Goal: Information Seeking & Learning: Learn about a topic

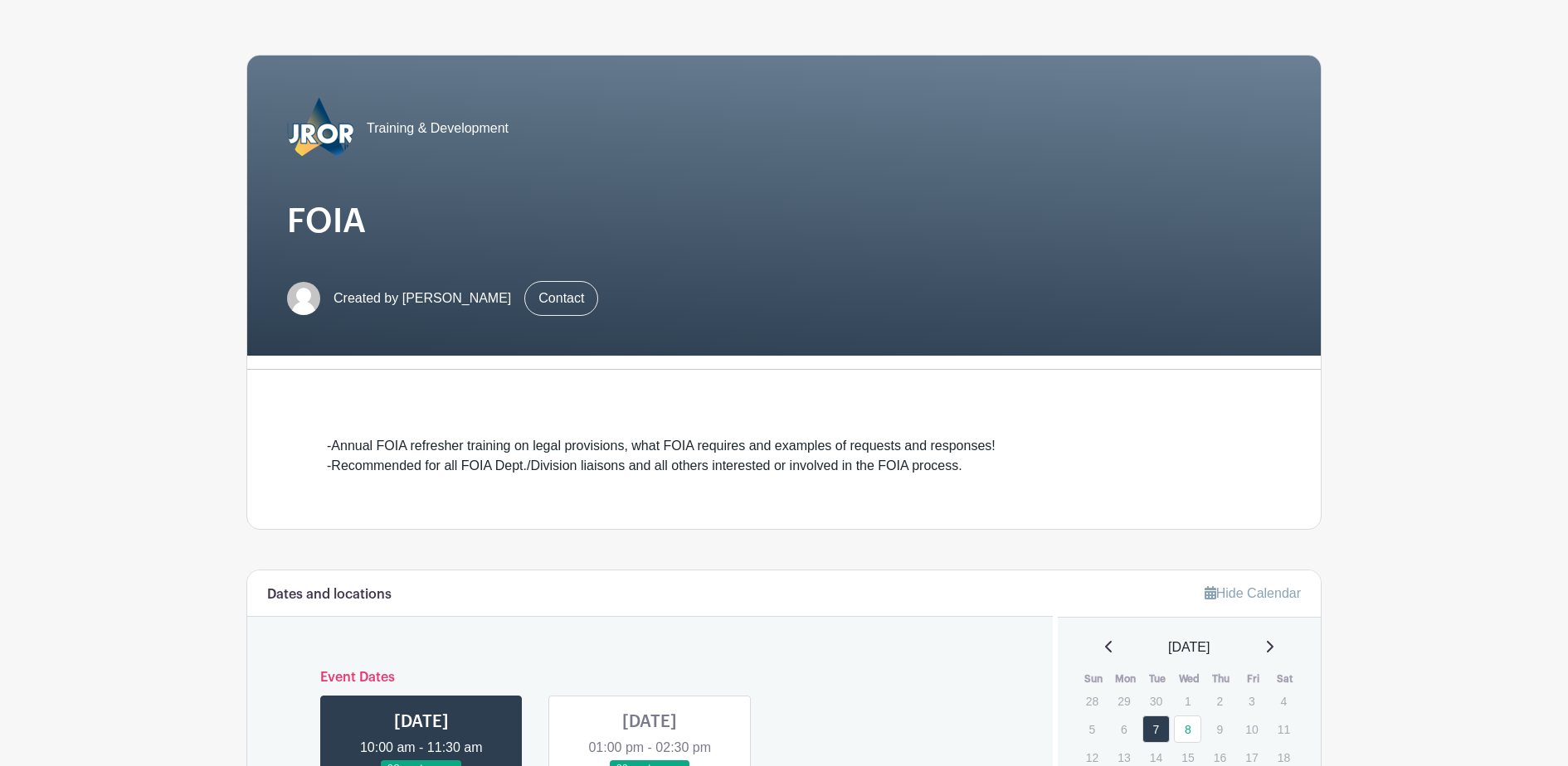
scroll to position [332, 0]
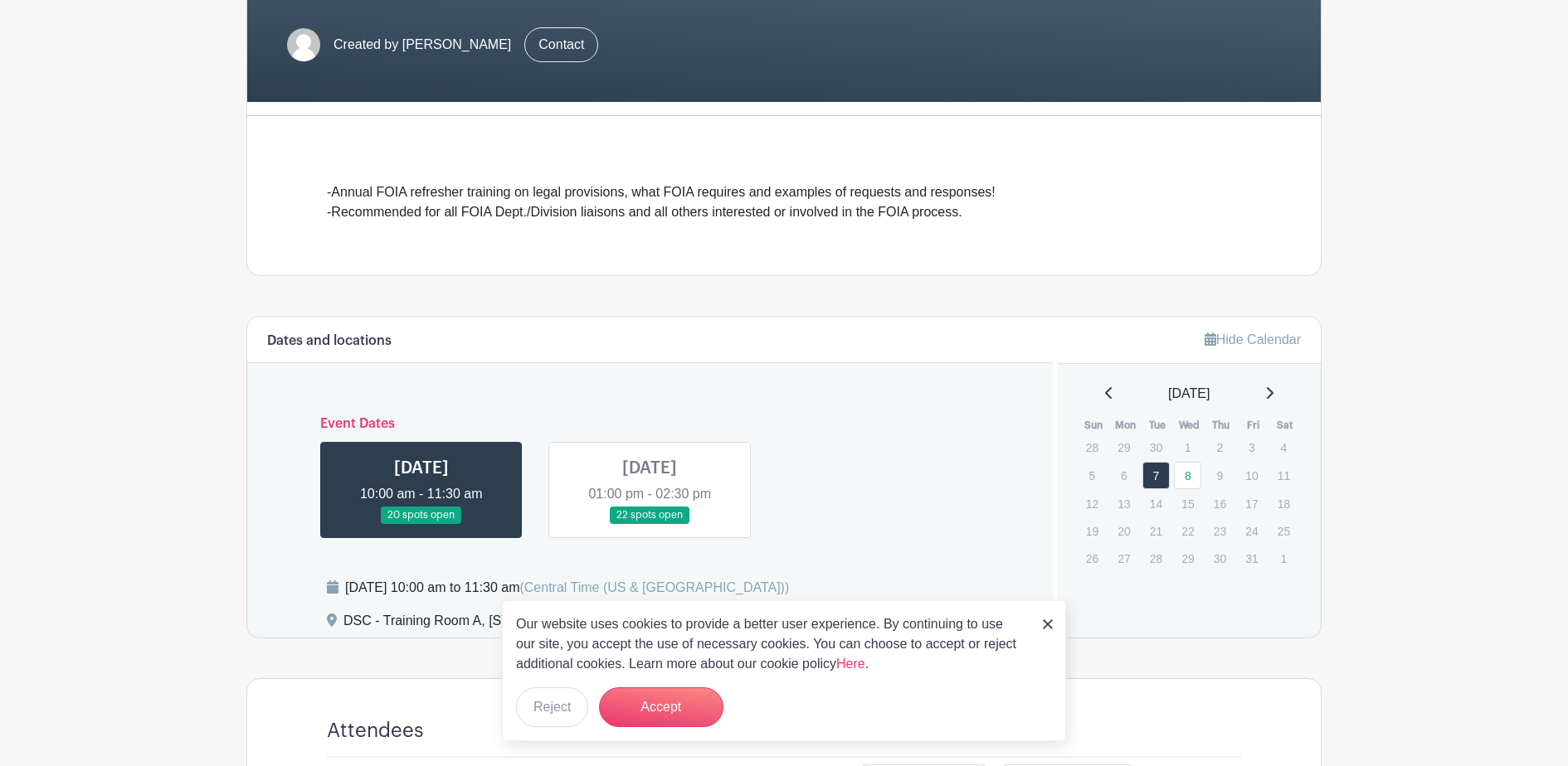
click at [1049, 626] on img at bounding box center [1048, 624] width 10 height 10
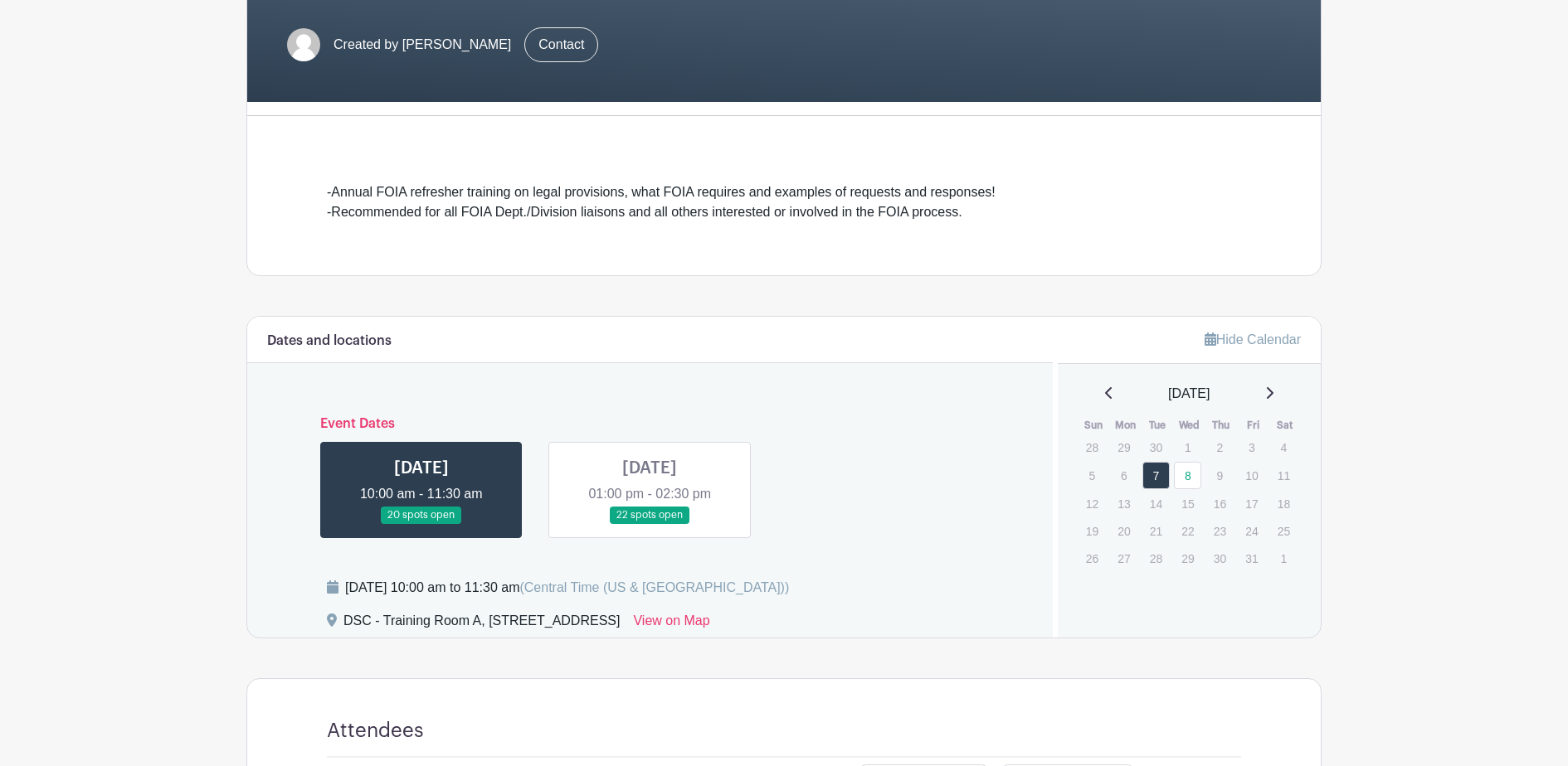
click at [422, 525] on link at bounding box center [422, 525] width 0 height 0
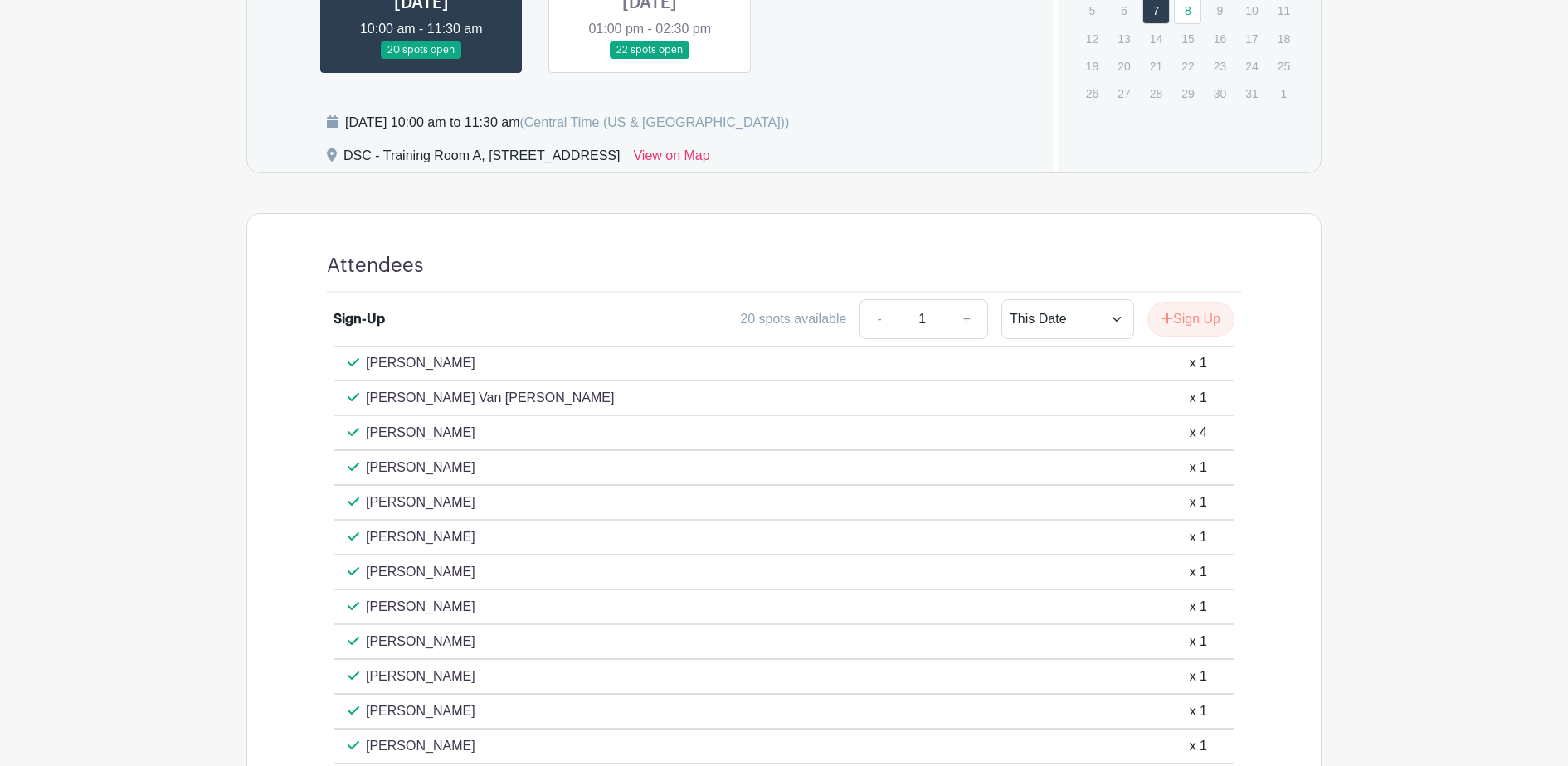
scroll to position [789, 0]
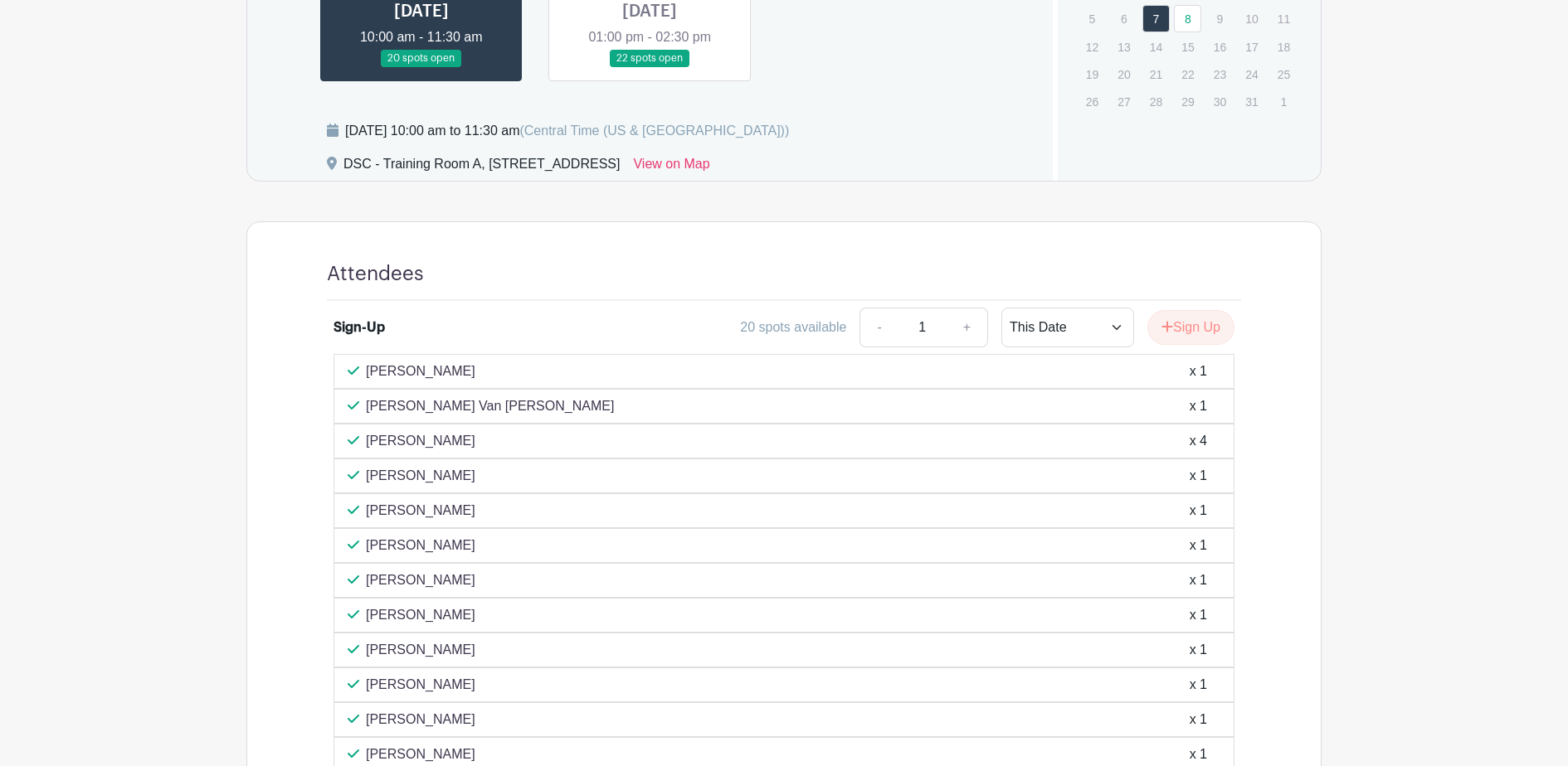
click at [649, 67] on link at bounding box center [649, 67] width 0 height 0
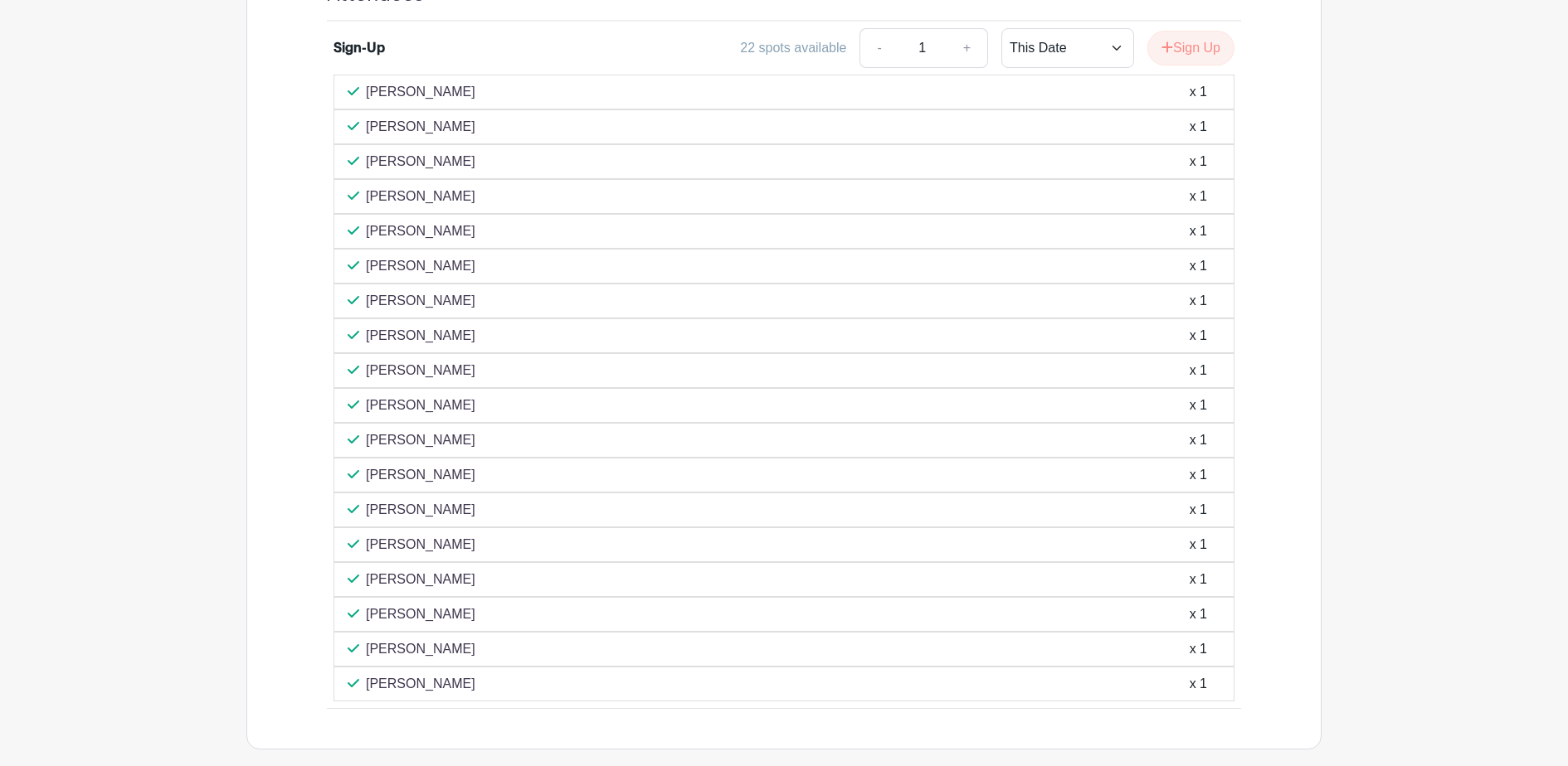
scroll to position [907, 0]
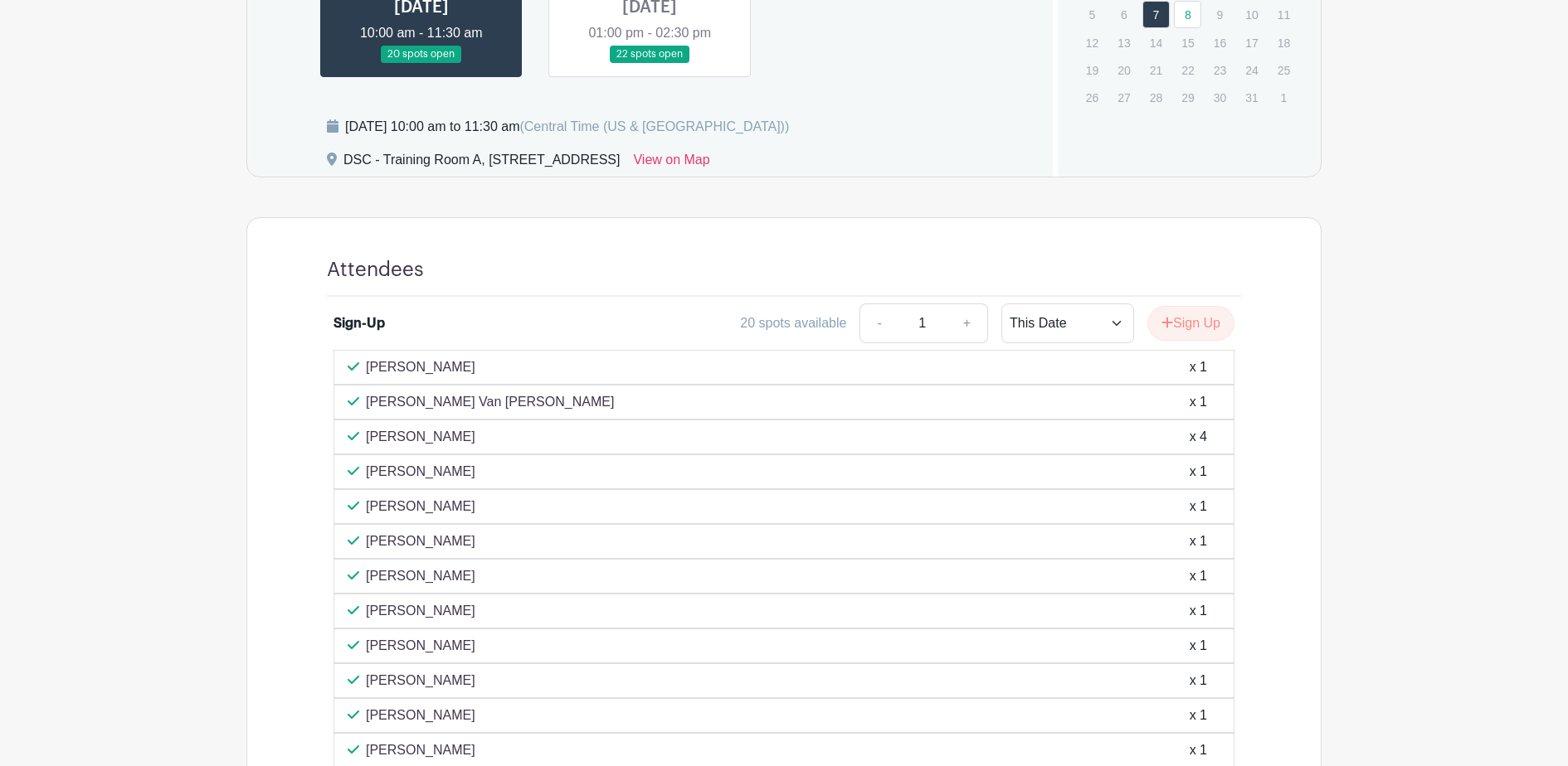
scroll to position [789, 0]
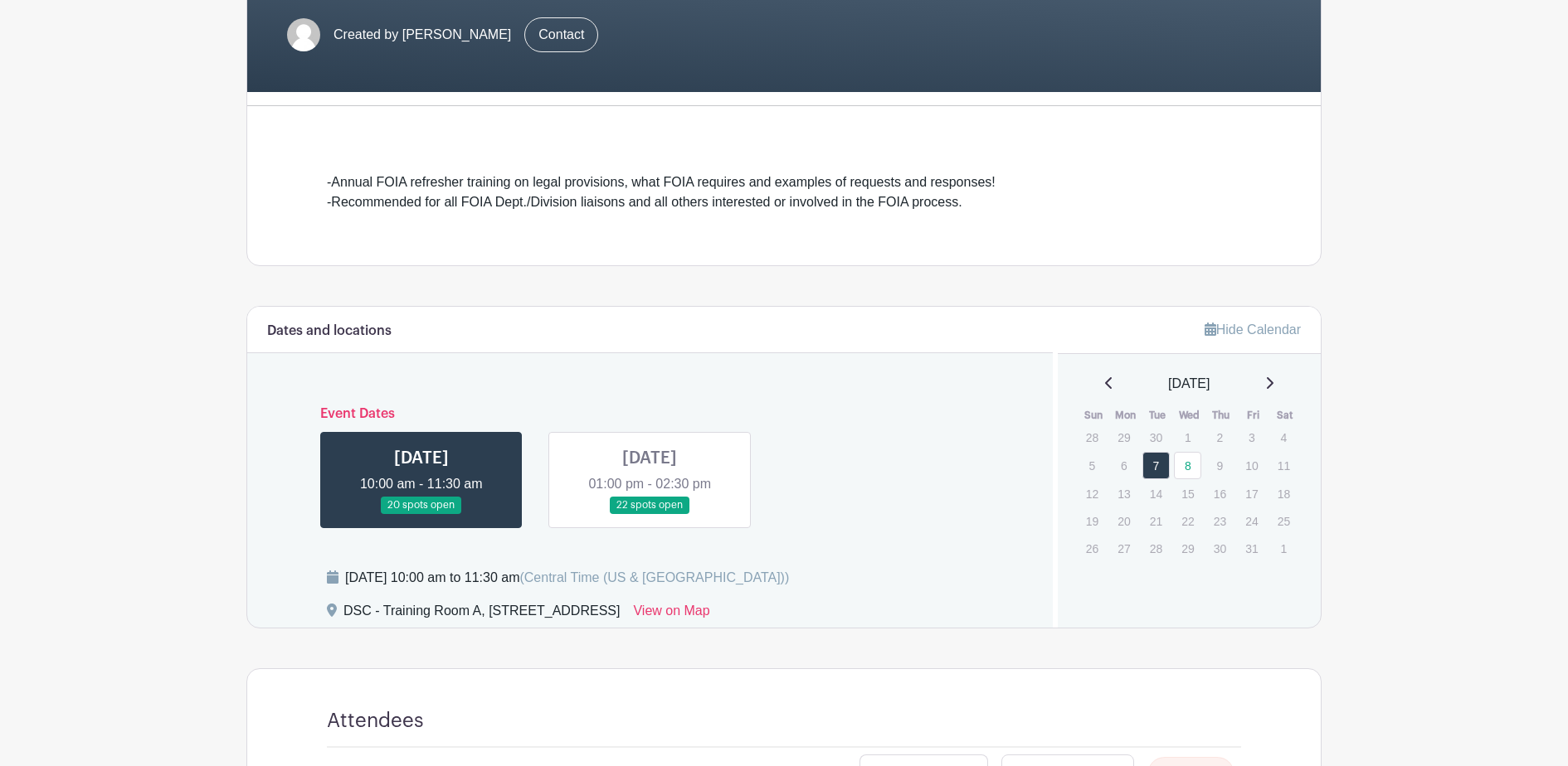
scroll to position [332, 0]
